Goal: Find specific page/section: Find specific page/section

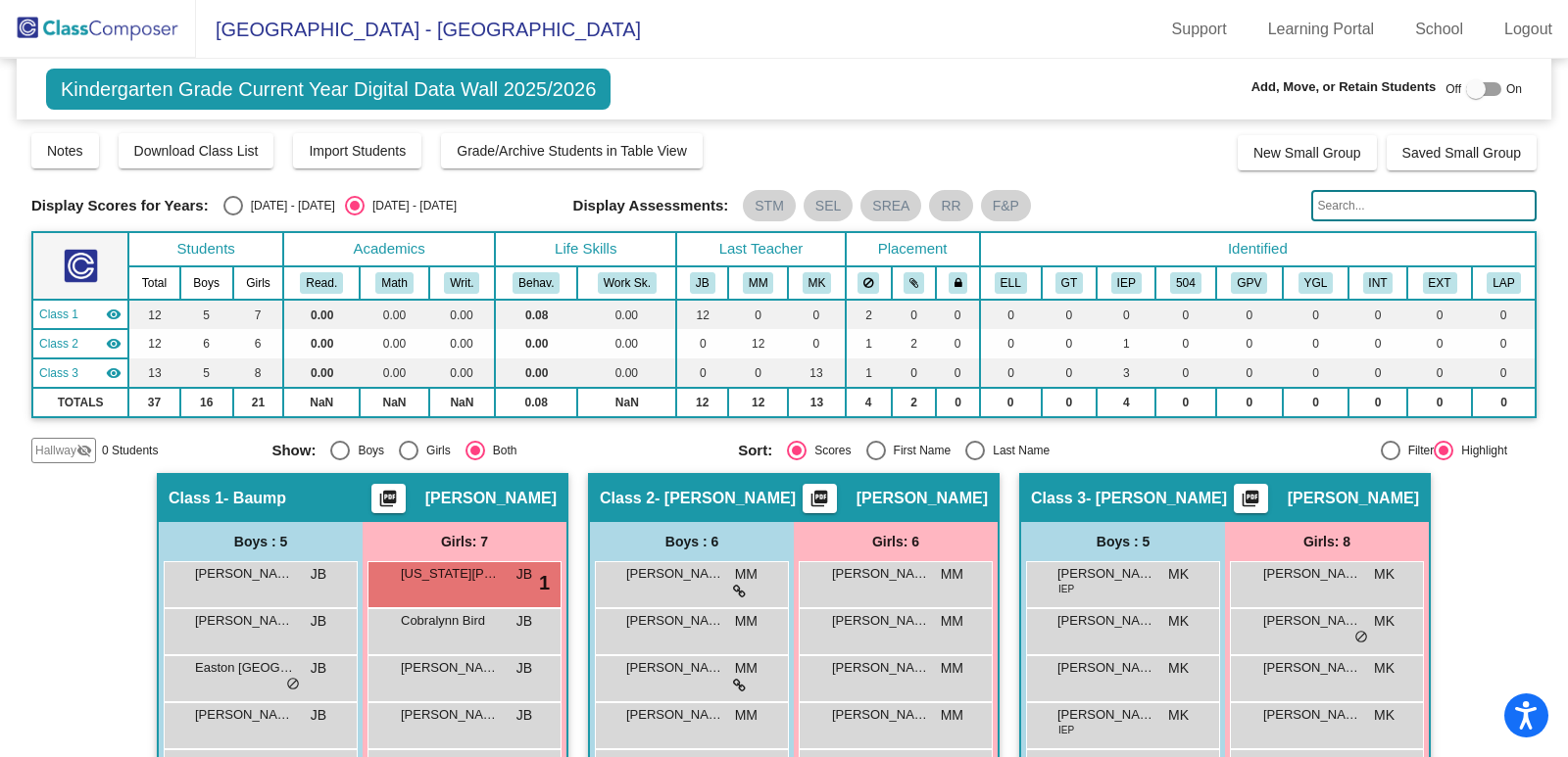
click at [73, 25] on img at bounding box center [97, 28] width 196 height 58
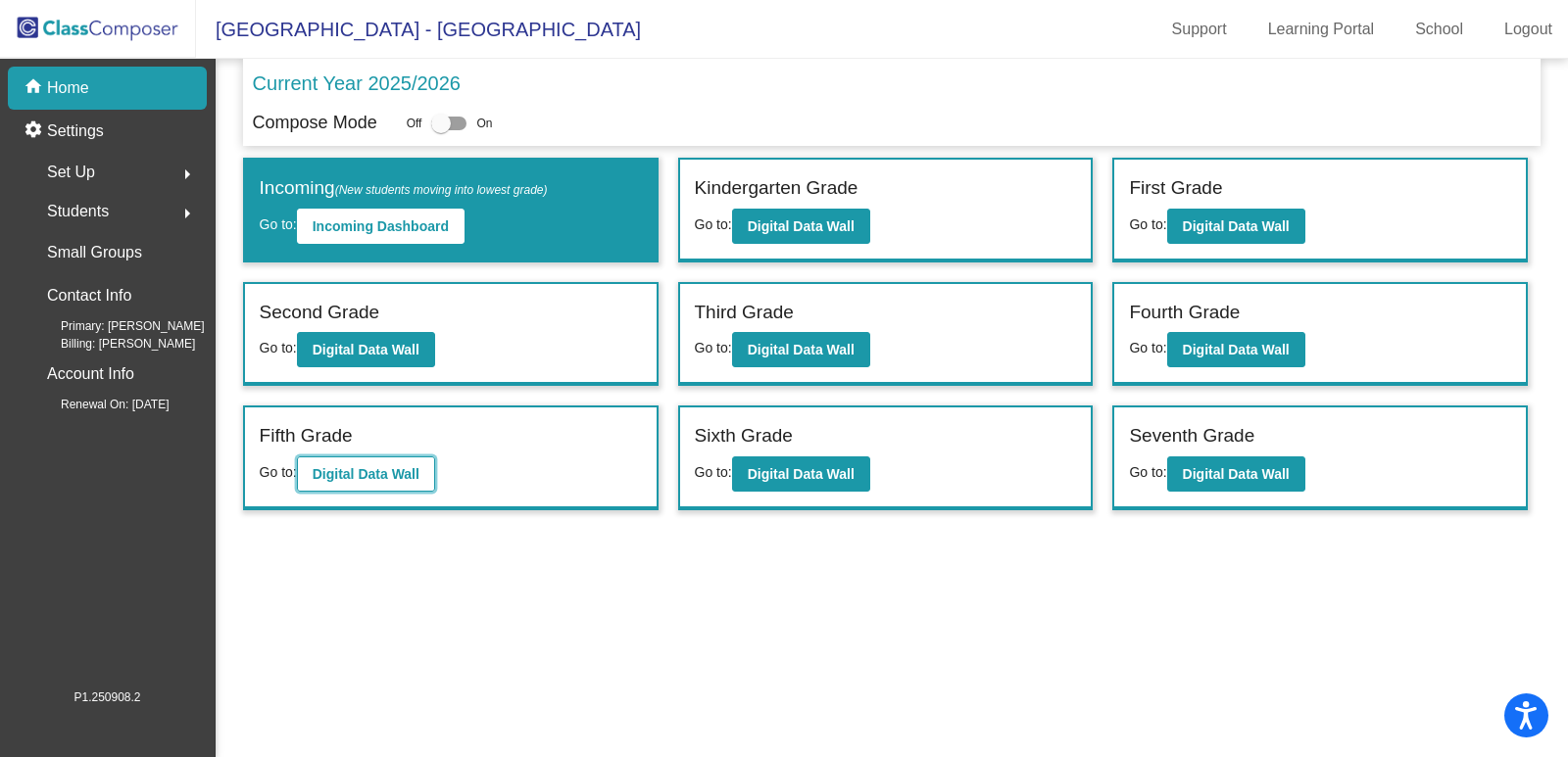
click at [362, 471] on b "Digital Data Wall" at bounding box center [365, 474] width 107 height 16
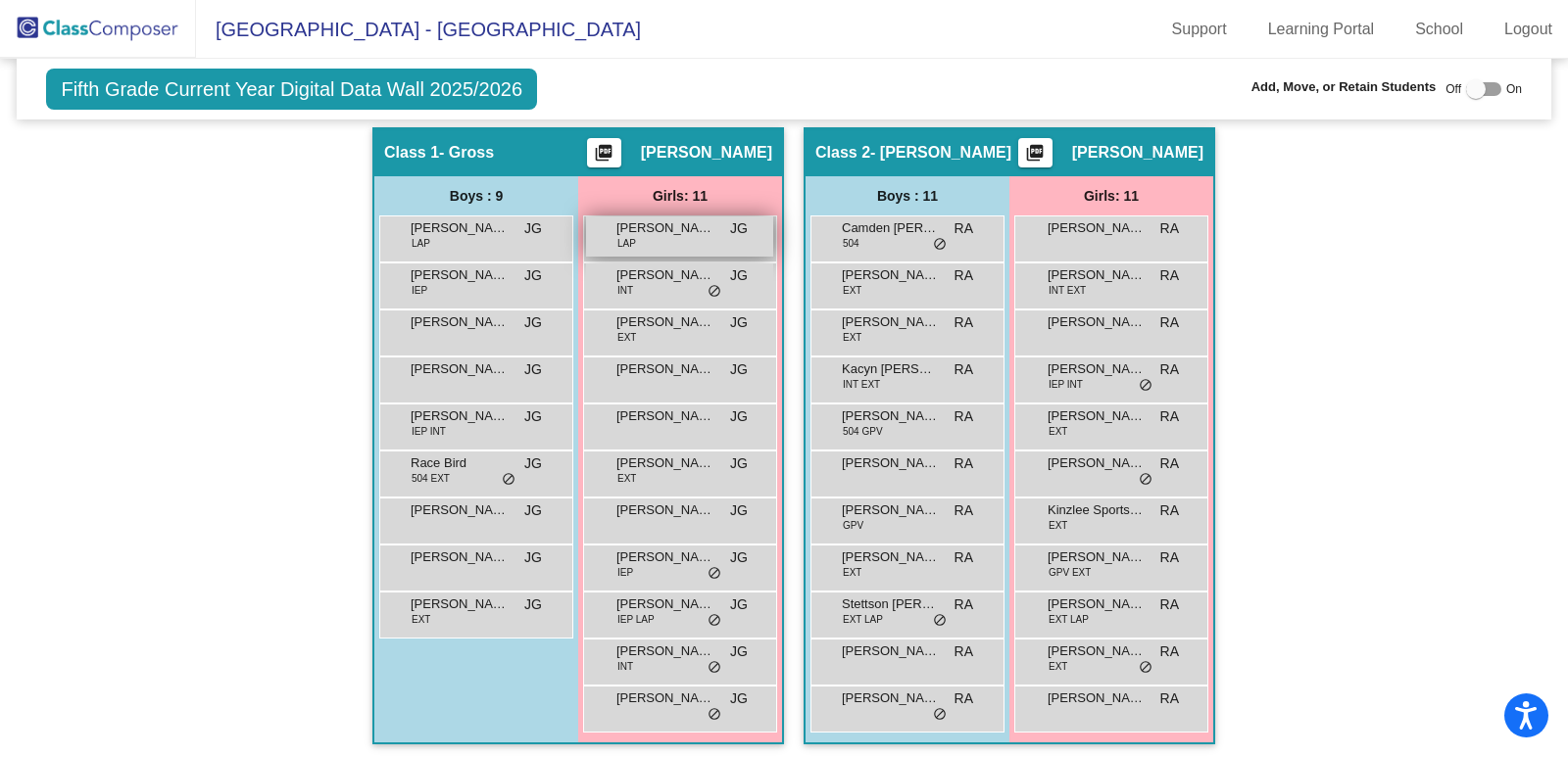
scroll to position [323, 0]
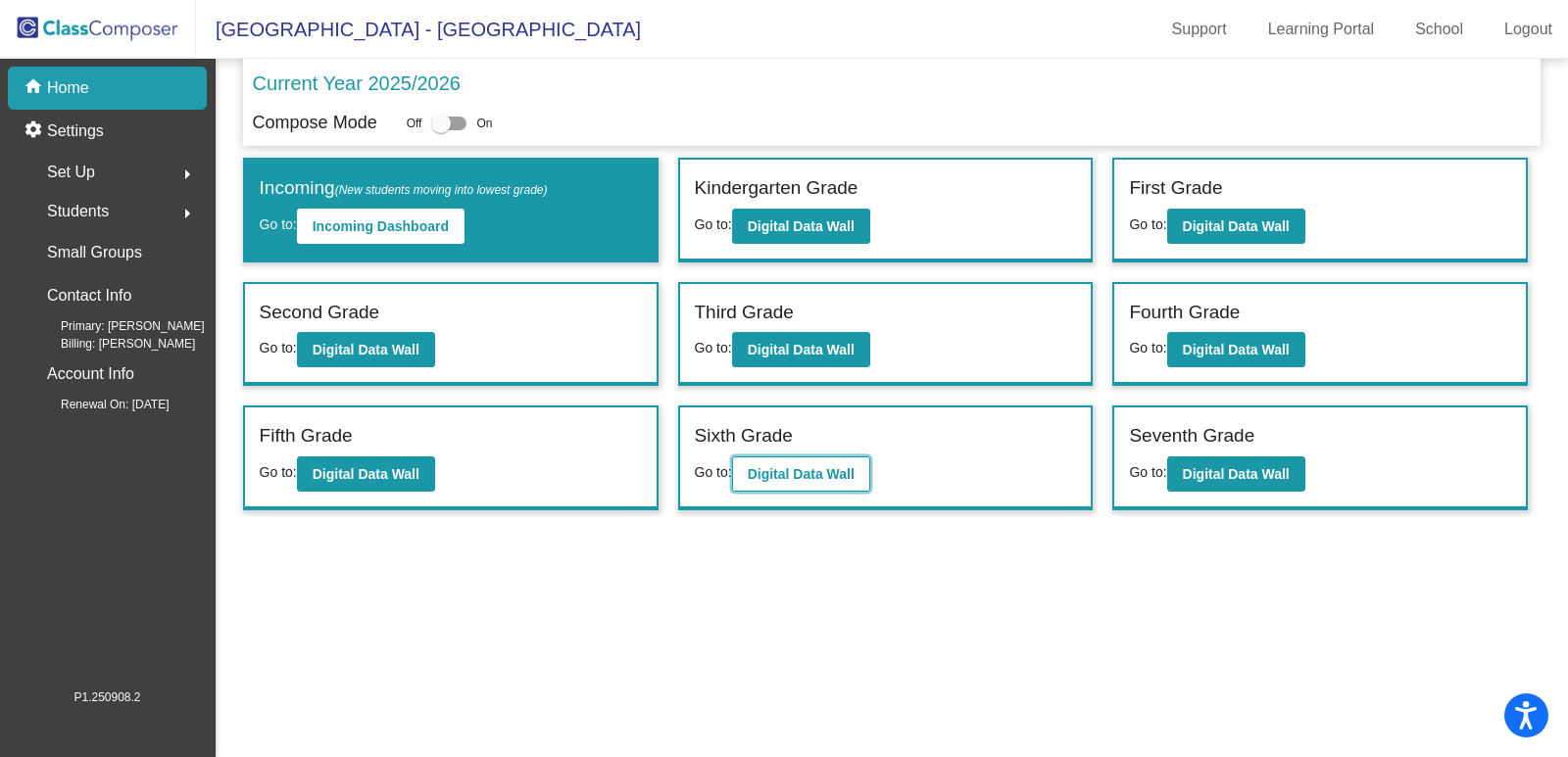
click at [800, 478] on b "Digital Data Wall" at bounding box center [801, 474] width 107 height 16
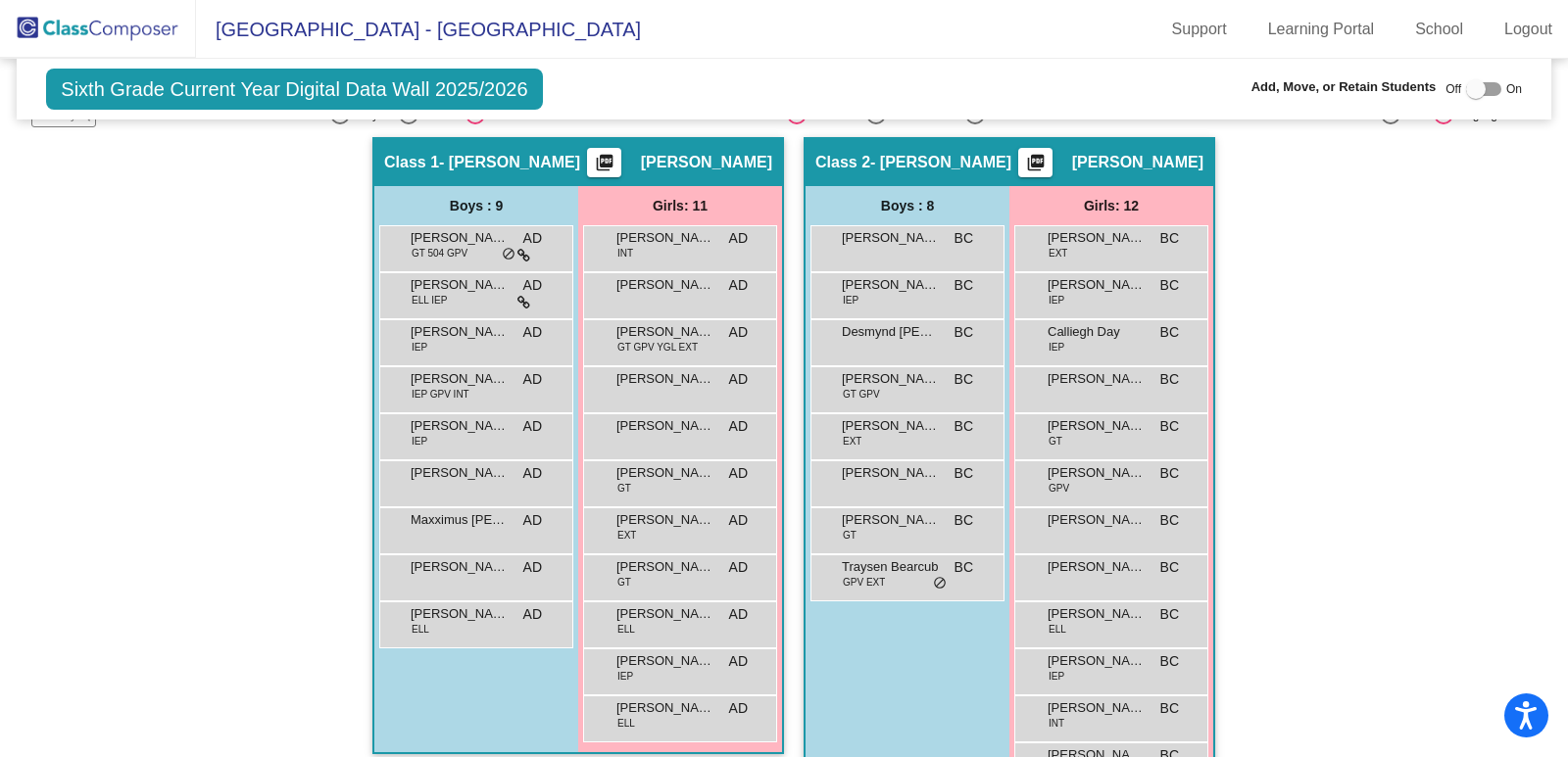
scroll to position [272, 0]
